Goal: Check status: Check status

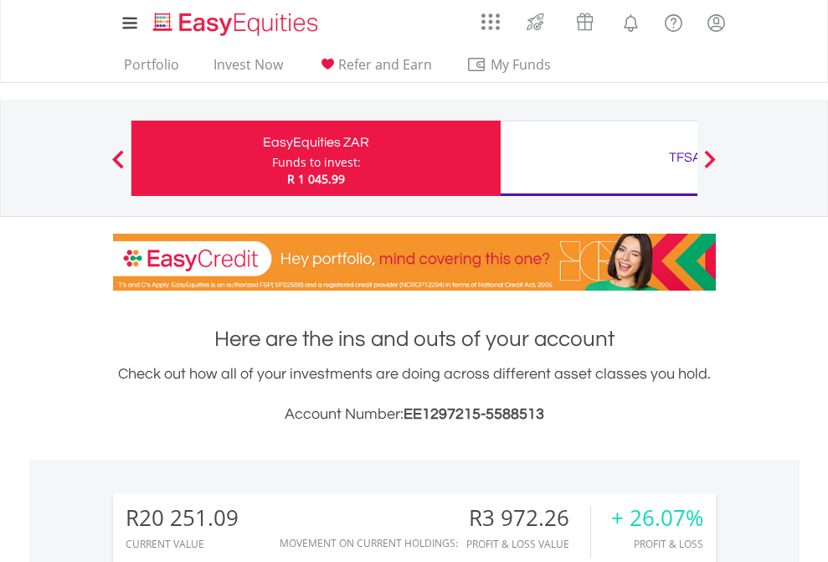
scroll to position [161, 263]
click at [272, 158] on div "Funds to invest:" at bounding box center [316, 162] width 89 height 17
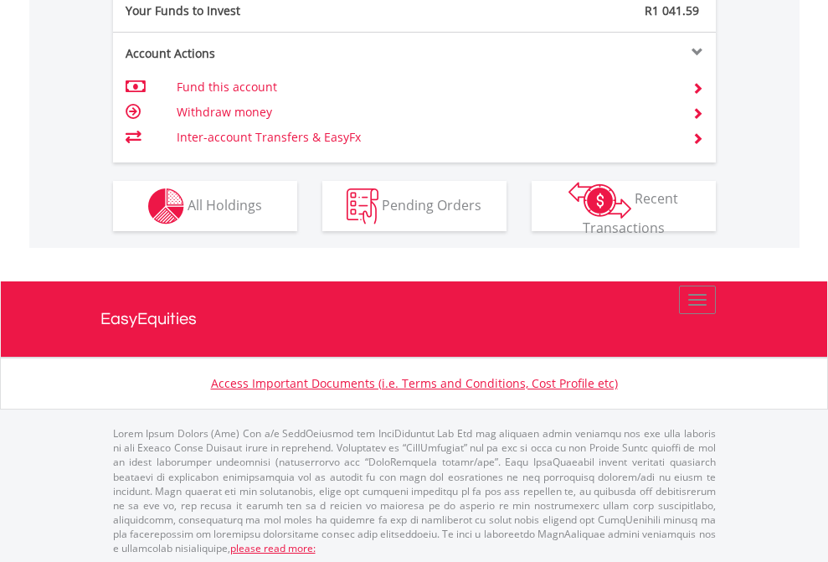
scroll to position [1672, 0]
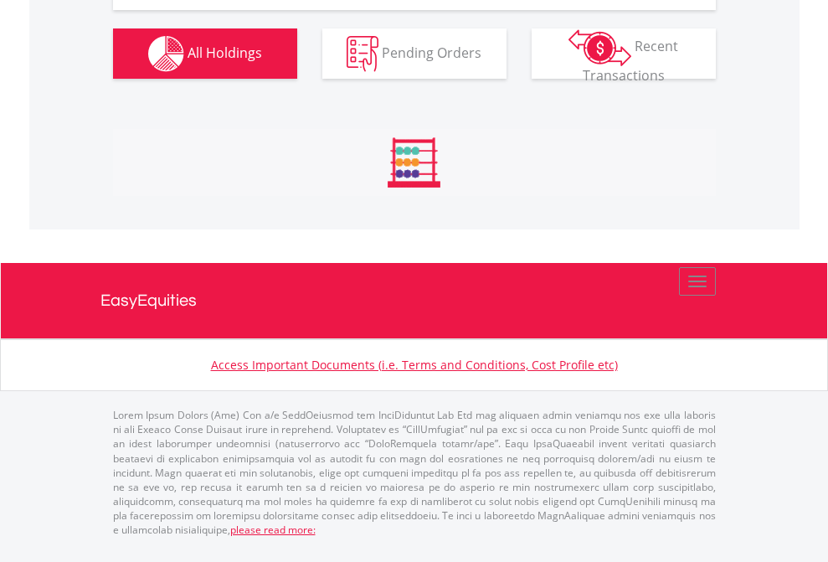
scroll to position [1962, 0]
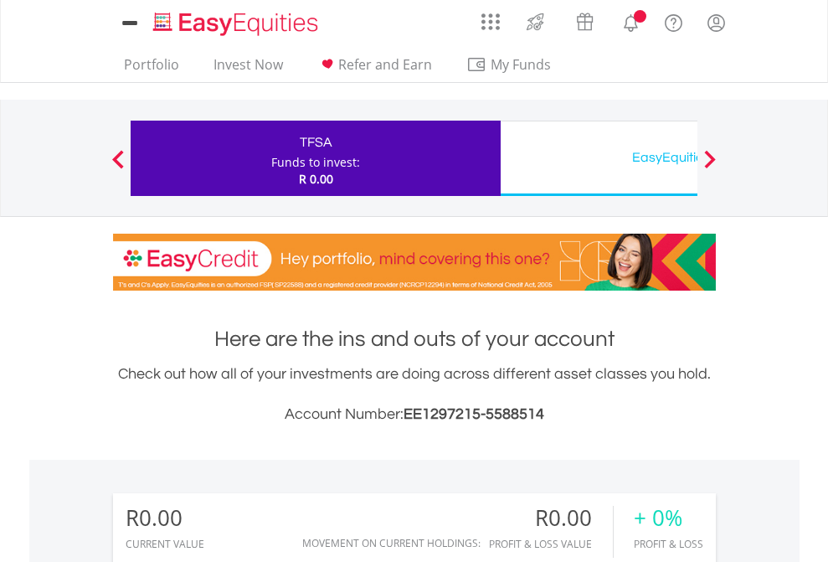
scroll to position [161, 263]
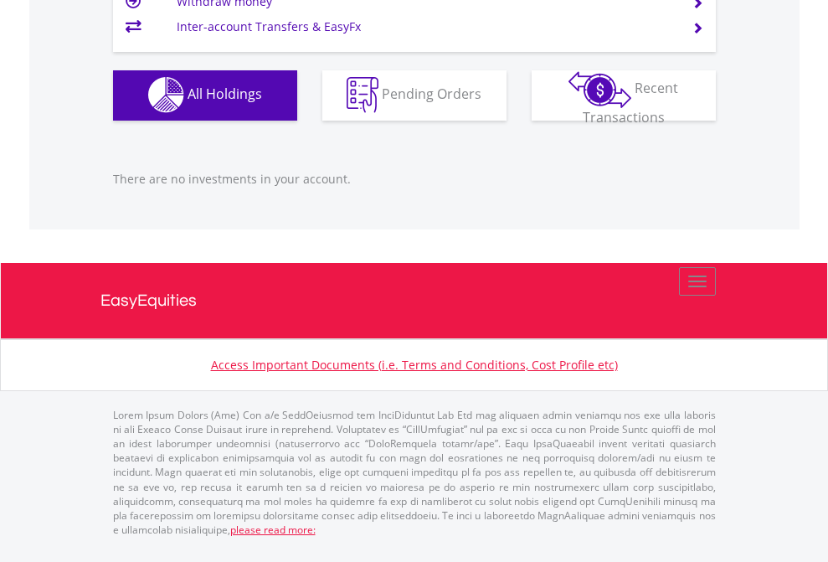
scroll to position [1657, 0]
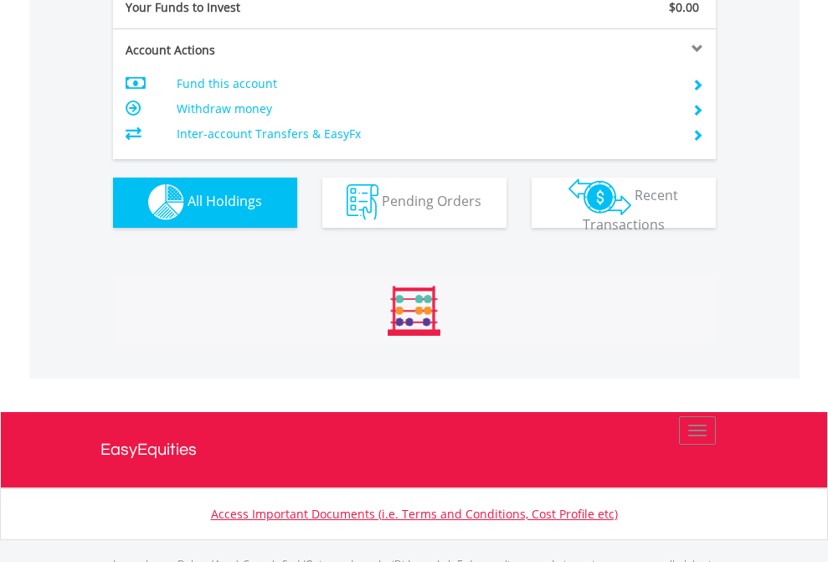
scroll to position [1657, 0]
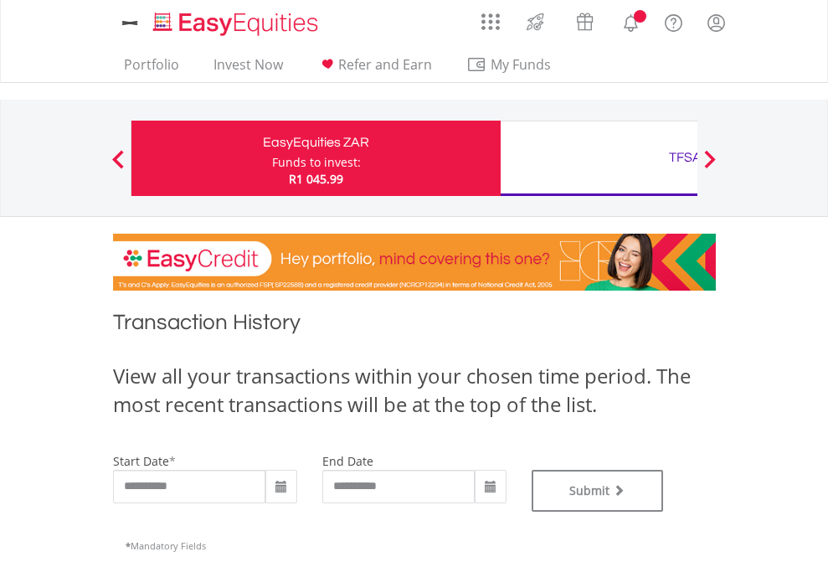
type input "**********"
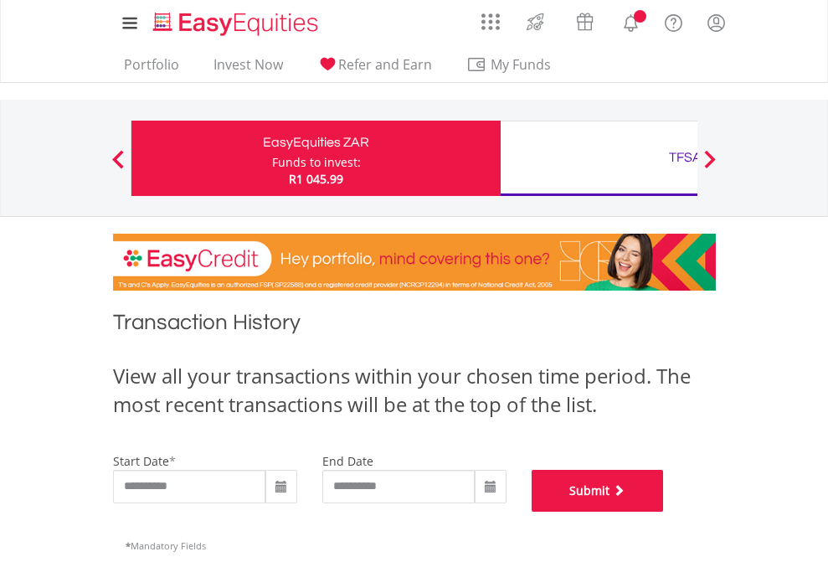
click at [664, 511] on button "Submit" at bounding box center [598, 491] width 132 height 42
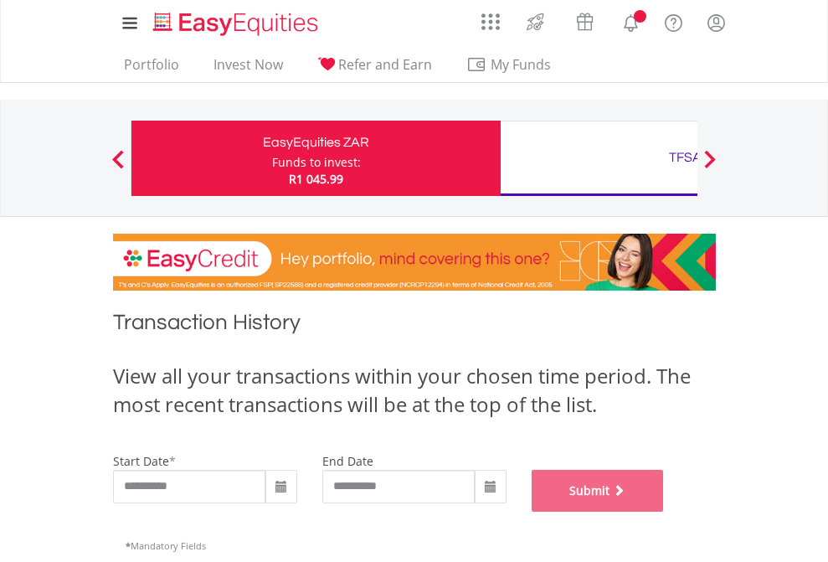
scroll to position [679, 0]
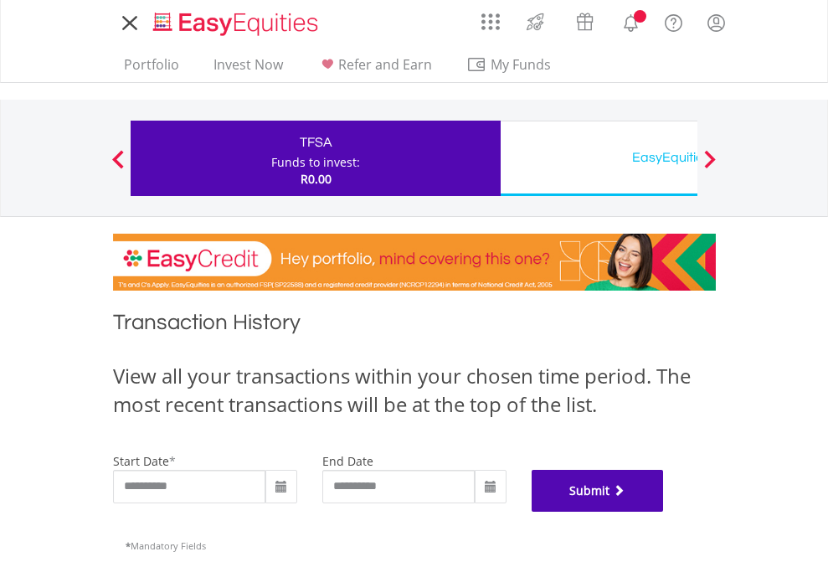
click at [664, 511] on button "Submit" at bounding box center [598, 491] width 132 height 42
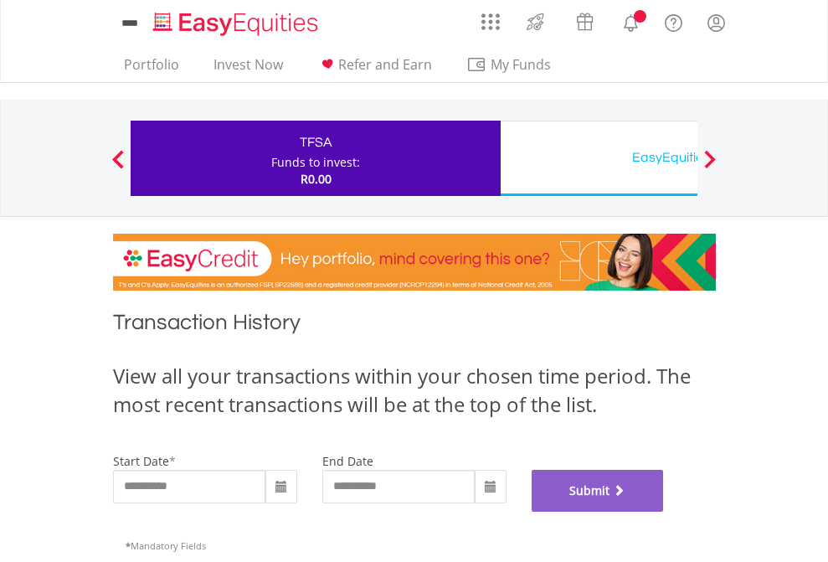
scroll to position [679, 0]
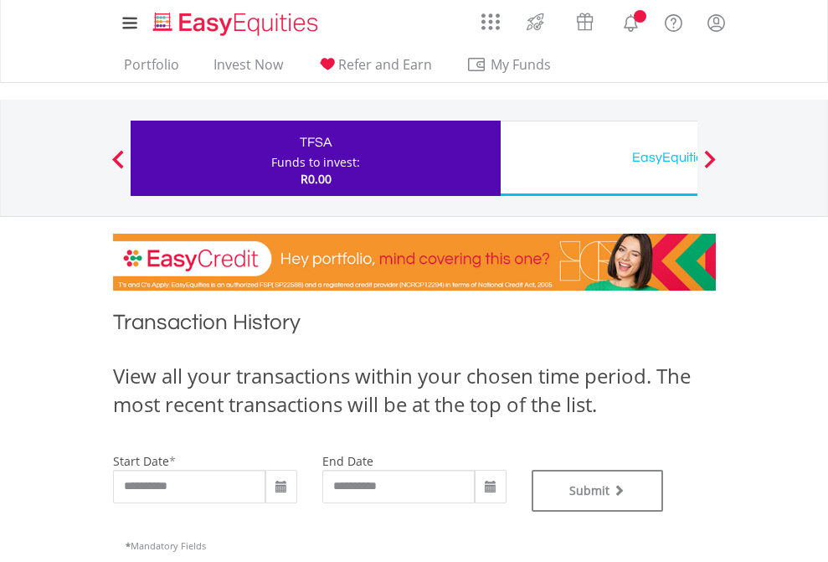
click at [599, 158] on div "EasyEquities USD" at bounding box center [685, 157] width 349 height 23
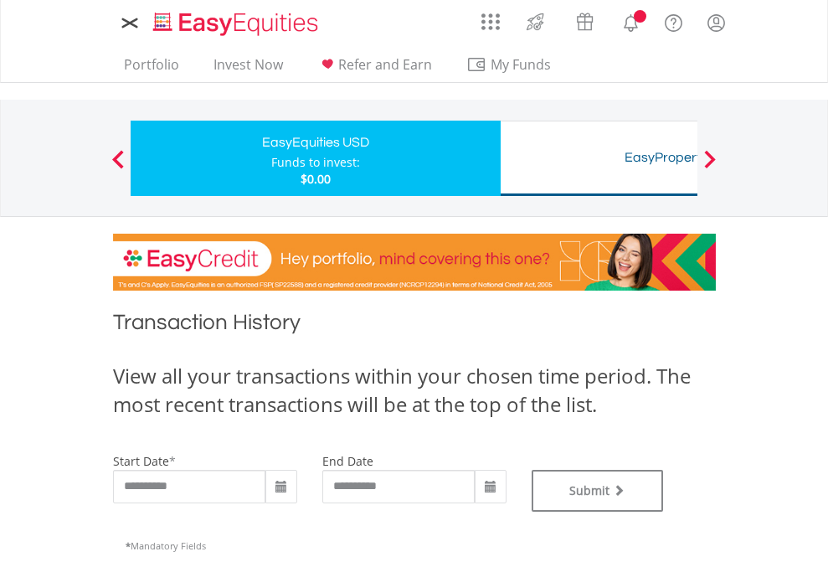
type input "**********"
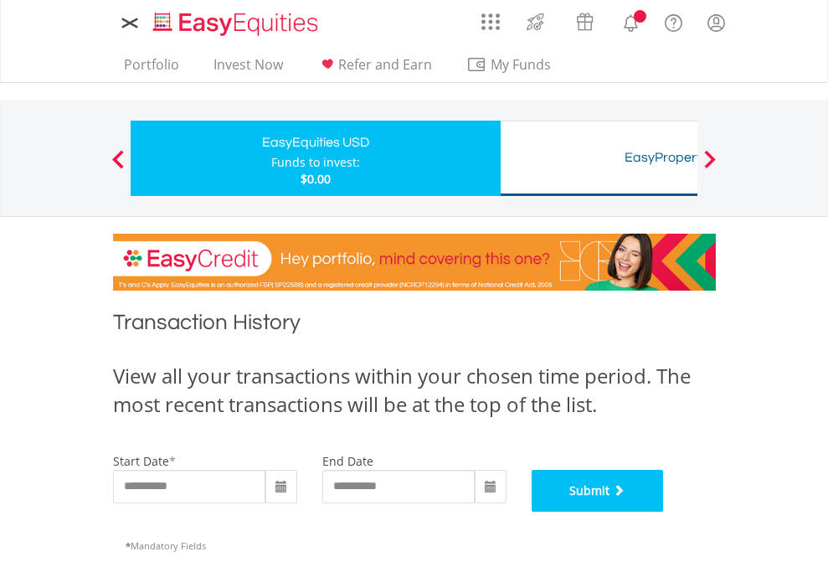
click at [664, 511] on button "Submit" at bounding box center [598, 491] width 132 height 42
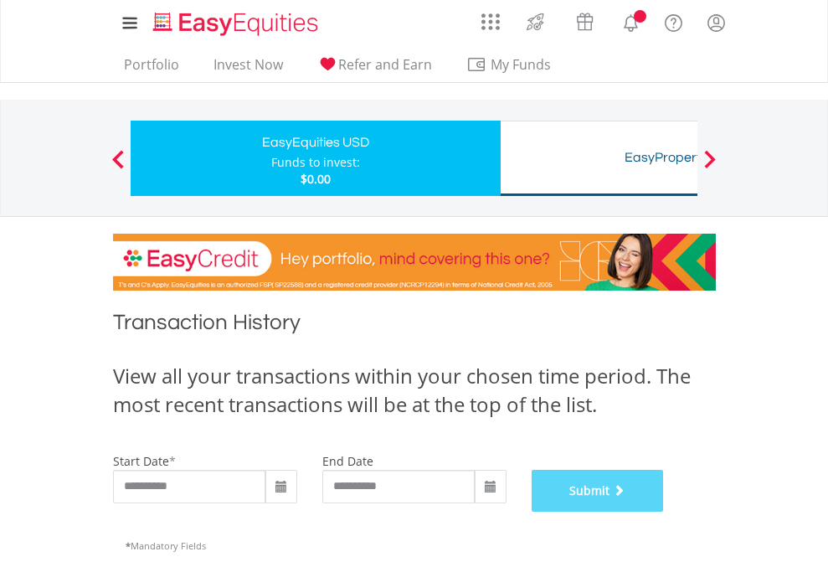
scroll to position [679, 0]
